Goal: Find contact information: Find contact information

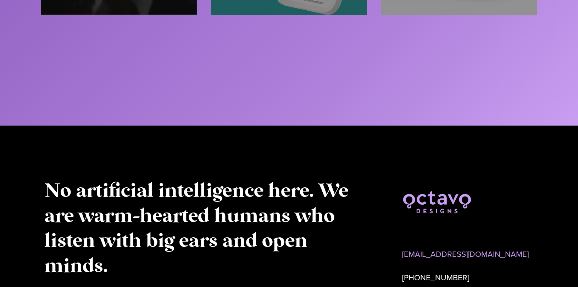
scroll to position [3583, 0]
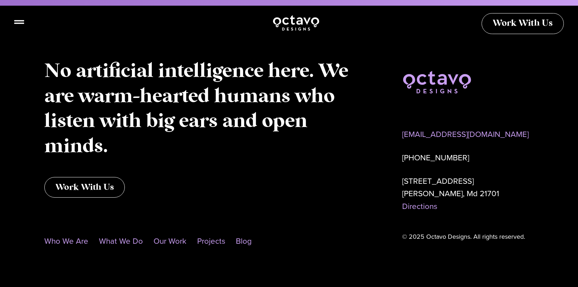
drag, startPoint x: 403, startPoint y: 181, endPoint x: 510, endPoint y: 182, distance: 107.1
click at [510, 182] on p "50 Citizens Way, Suite 403-1A Frederick, Md 21701 Directions" at bounding box center [468, 194] width 132 height 38
copy p "[STREET_ADDRESS]"
drag, startPoint x: 454, startPoint y: 157, endPoint x: 399, endPoint y: 156, distance: 55.0
click at [399, 156] on div "info@8vodesigns.com 301-695-8885 50 Citizens Way, Suite 403-1A Frederick, Md 21…" at bounding box center [468, 154] width 139 height 186
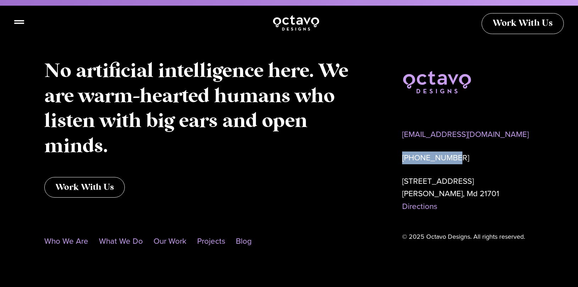
copy p "[PHONE_NUMBER]"
click at [331, 192] on div "Work With Us" at bounding box center [201, 187] width 315 height 21
click at [64, 239] on link "Who We Are" at bounding box center [66, 241] width 44 height 16
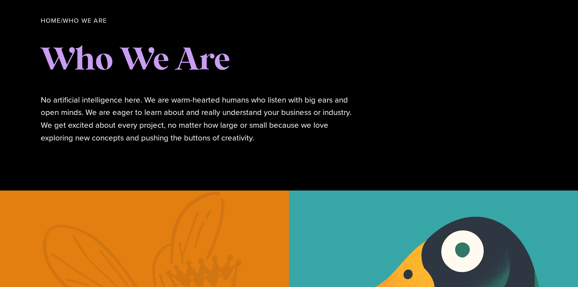
scroll to position [213, 0]
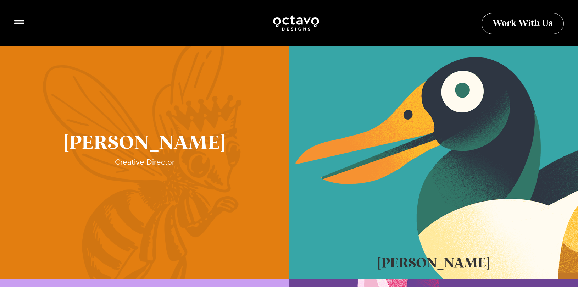
click at [155, 204] on link "Sue Hough" at bounding box center [144, 155] width 289 height 248
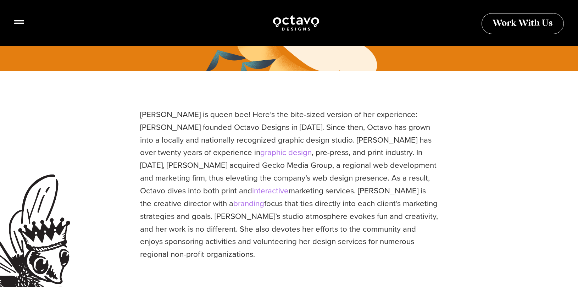
scroll to position [35, 0]
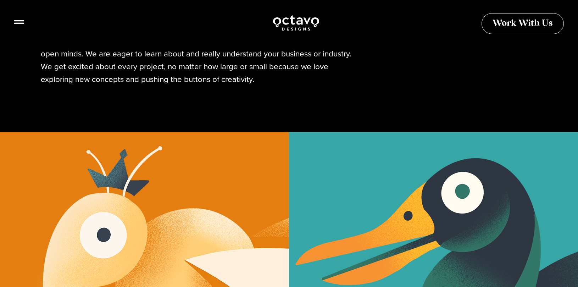
scroll to position [325, 0]
